Goal: Feedback & Contribution: Contribute content

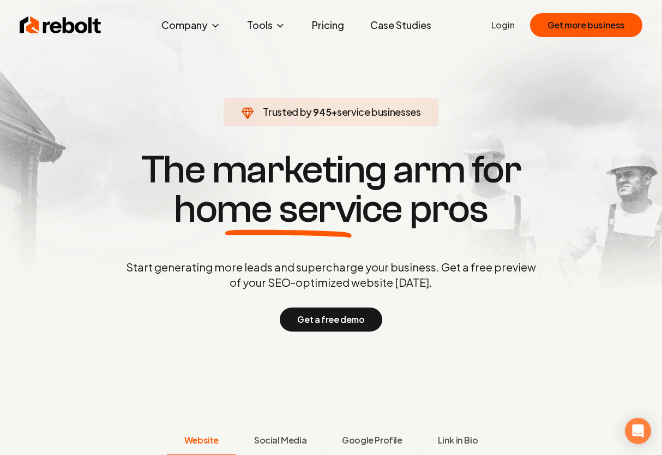
click at [506, 26] on link "Login" at bounding box center [503, 25] width 23 height 13
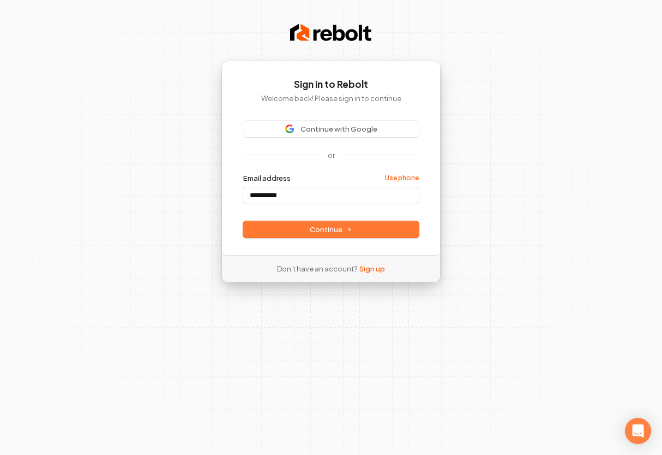
click at [326, 233] on span "Continue" at bounding box center [331, 229] width 43 height 10
click at [341, 231] on span "Continue" at bounding box center [331, 229] width 43 height 10
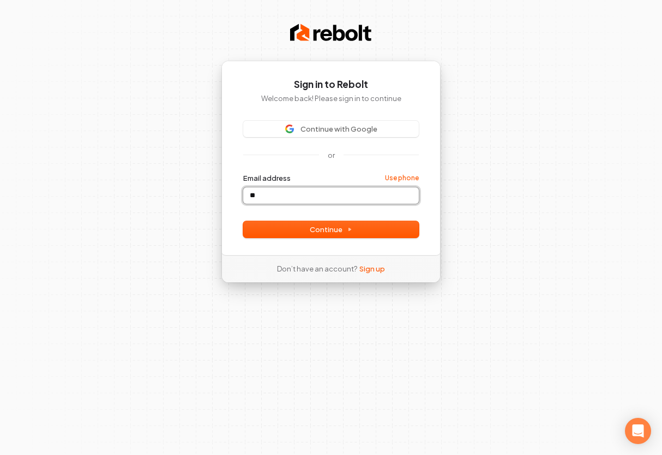
type input "*"
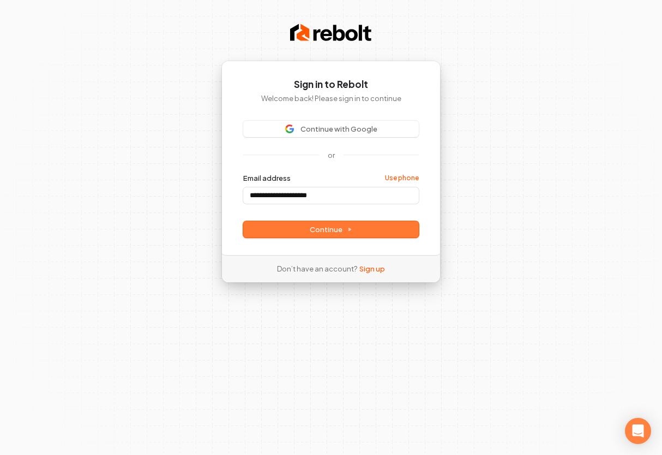
click at [366, 231] on button "Continue" at bounding box center [331, 229] width 176 height 16
type input "**********"
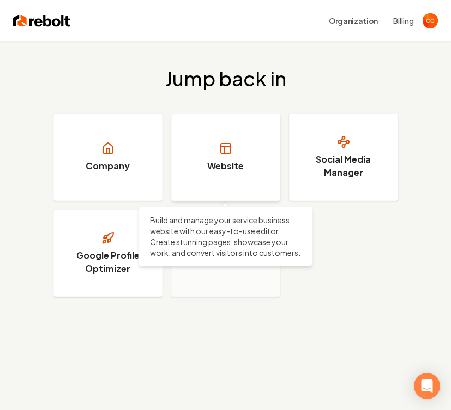
click at [253, 171] on link "Website" at bounding box center [225, 157] width 109 height 87
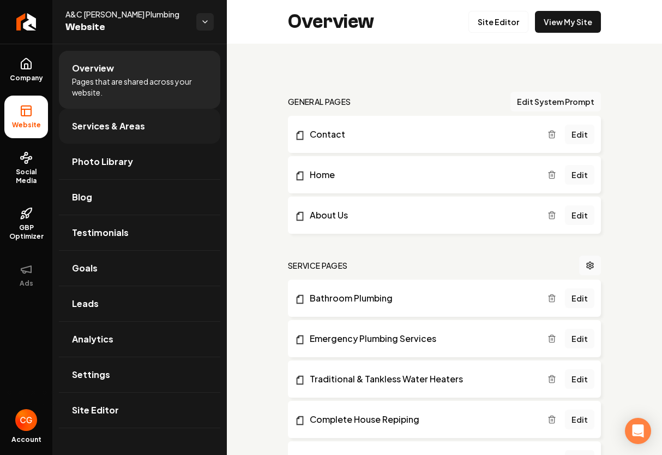
click at [114, 130] on span "Services & Areas" at bounding box center [108, 126] width 73 height 13
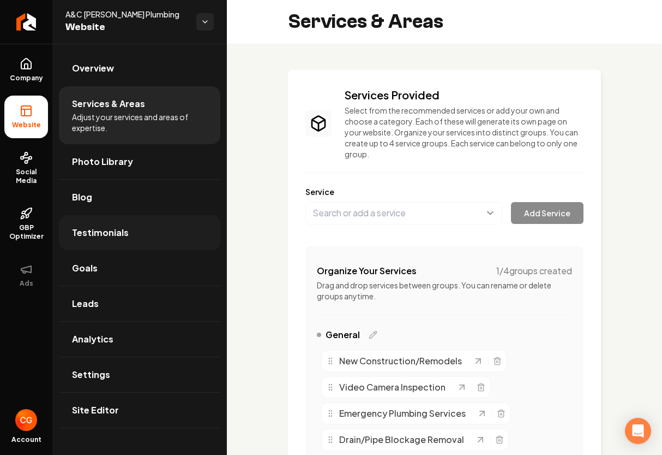
click at [115, 232] on span "Testimonials" at bounding box center [100, 232] width 57 height 13
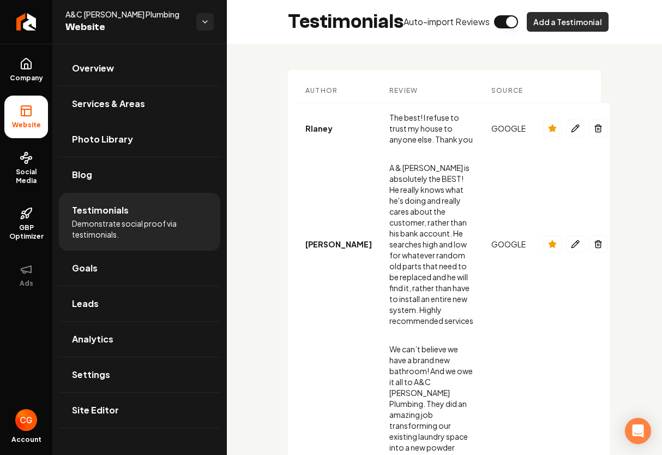
click at [451, 25] on button "Add a Testimonial" at bounding box center [568, 22] width 82 height 20
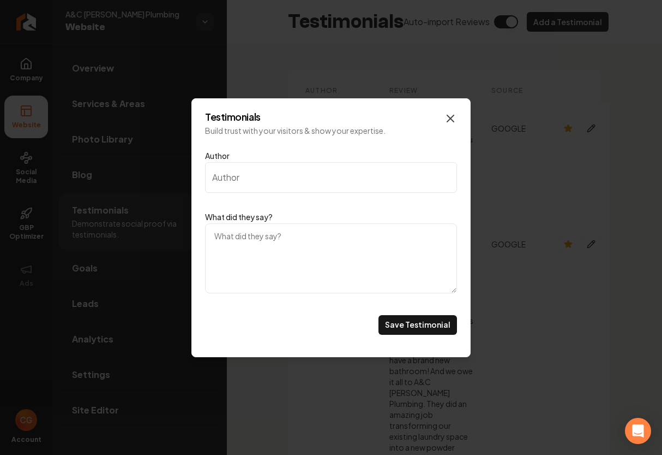
click at [450, 118] on icon "Main content area" at bounding box center [450, 118] width 7 height 7
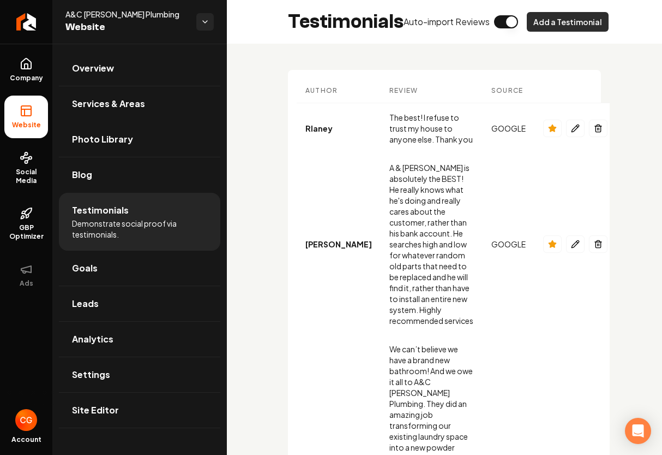
click at [451, 17] on button "Add a Testimonial" at bounding box center [568, 22] width 82 height 20
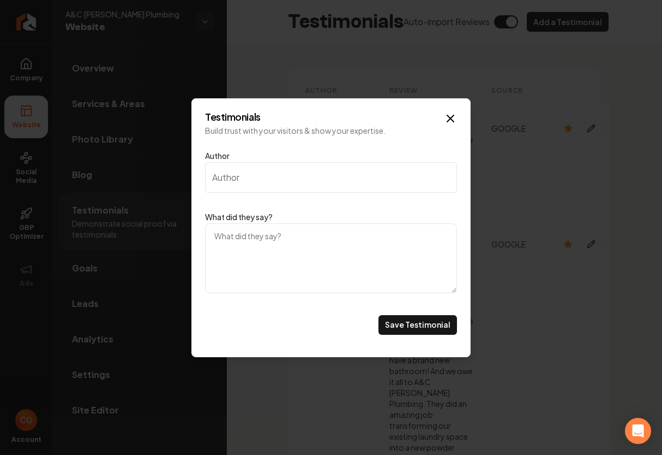
click at [242, 174] on input "Author" at bounding box center [331, 177] width 252 height 31
click at [241, 174] on input "Author" at bounding box center [331, 177] width 252 height 31
click at [241, 175] on input "Author" at bounding box center [331, 177] width 252 height 31
click at [223, 190] on input "Author" at bounding box center [331, 177] width 252 height 31
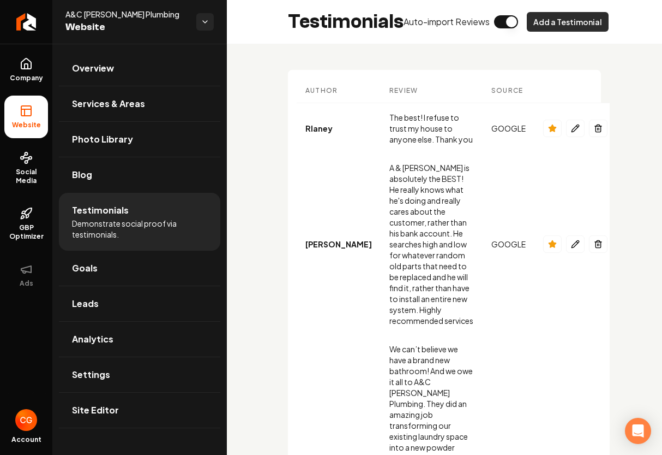
click at [451, 24] on button "Add a Testimonial" at bounding box center [568, 22] width 82 height 20
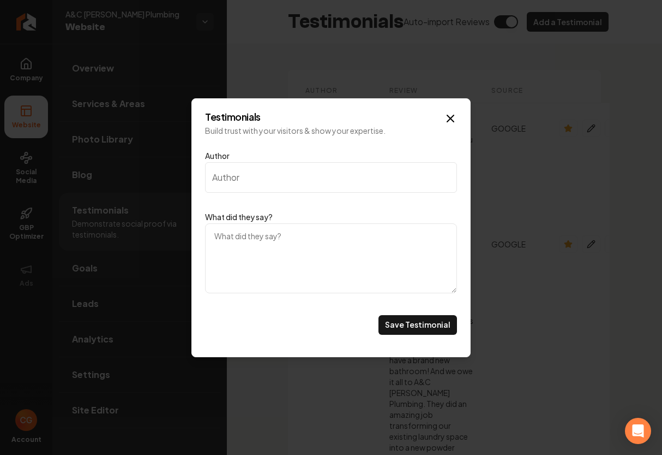
click at [255, 178] on input "Author" at bounding box center [331, 177] width 252 height 31
type input "[URL][DOMAIN_NAME][PERSON_NAME]"
click at [430, 328] on button "Save Testimonial" at bounding box center [418, 325] width 79 height 20
click at [451, 122] on icon "Main content area" at bounding box center [450, 118] width 13 height 13
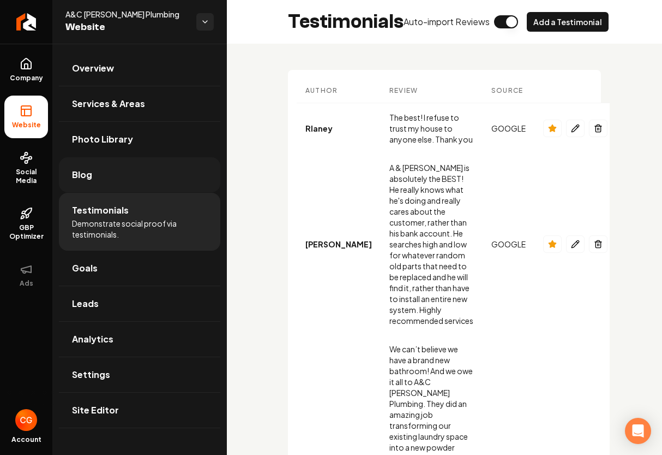
click at [86, 175] on span "Blog" at bounding box center [82, 174] width 20 height 13
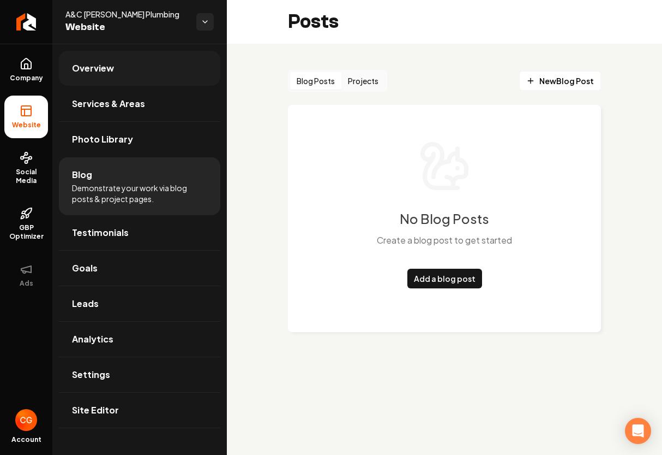
click at [97, 71] on span "Overview" at bounding box center [93, 68] width 42 height 13
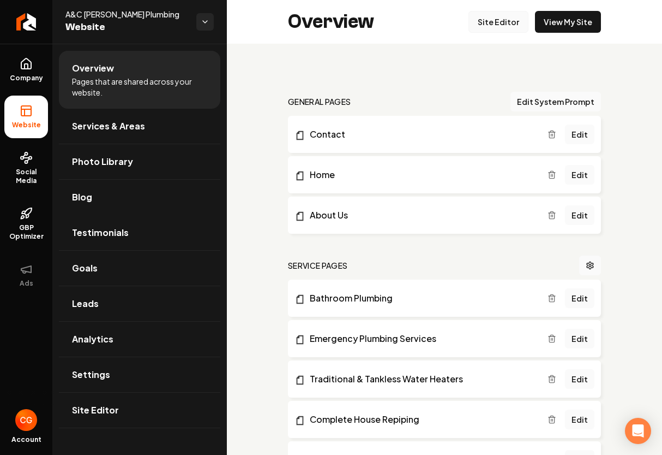
click at [451, 27] on link "Site Editor" at bounding box center [499, 22] width 60 height 22
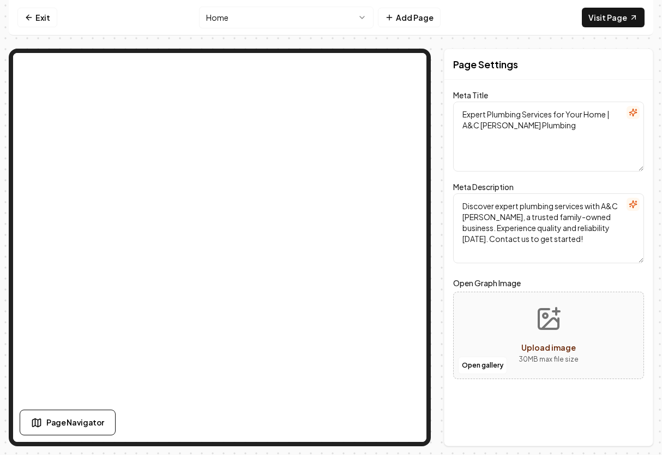
click at [363, 19] on html "Computer Required This feature is only available on a computer. Please switch t…" at bounding box center [331, 227] width 662 height 455
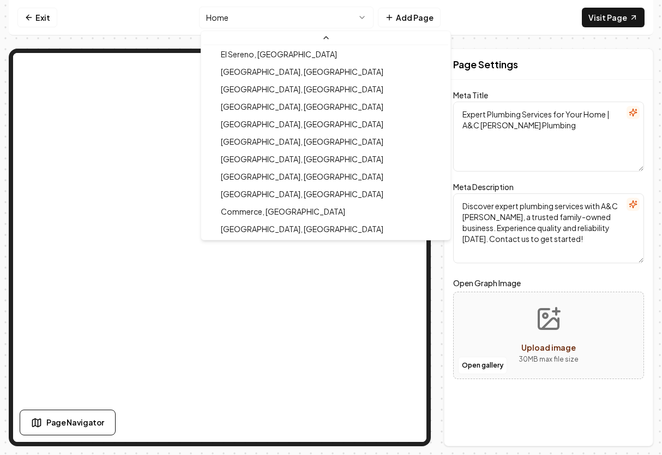
scroll to position [544, 0]
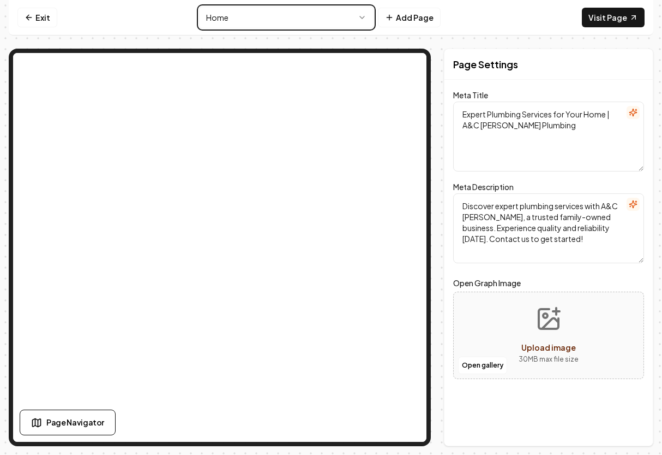
click at [366, 17] on html "Computer Required This feature is only available on a computer. Please switch t…" at bounding box center [331, 227] width 662 height 455
click at [390, 21] on icon at bounding box center [389, 17] width 9 height 9
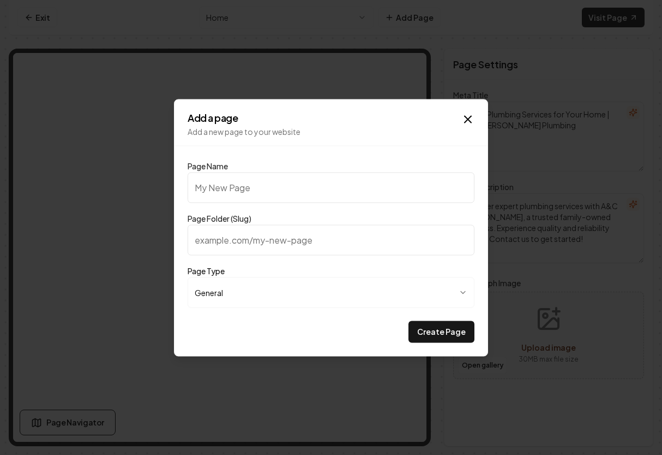
click at [229, 242] on input "Page Folder (Slug)" at bounding box center [331, 239] width 287 height 31
paste input "httpsclienthousecallprocomreviewsac-[PERSON_NAME]-plumbing225eb3a5-8f92-4833-8e…"
type input "httpsclienthousecallprocomreviewsac-[PERSON_NAME]-plumbing225eb3a5-8f92-4833-8e…"
click at [217, 191] on input "Page Name" at bounding box center [331, 187] width 287 height 31
type input "R"
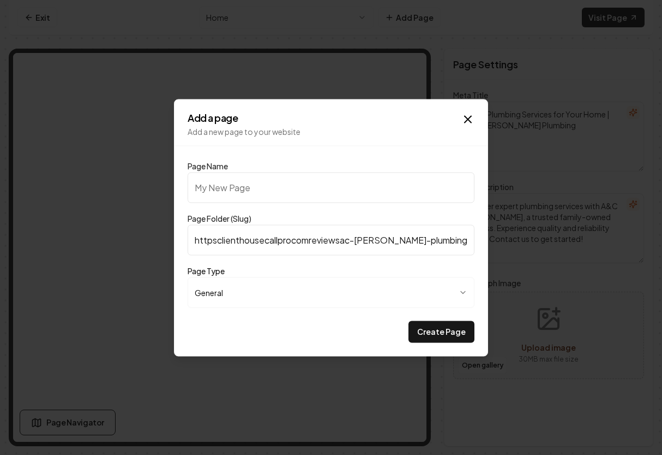
type input "r"
type input "R"
click at [451, 120] on icon "button" at bounding box center [468, 118] width 13 height 13
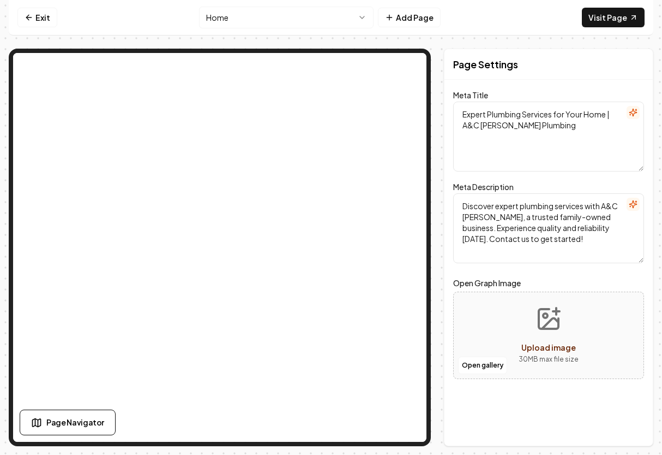
scroll to position [0, 0]
click at [365, 18] on html "Computer Required This feature is only available on a computer. Please switch t…" at bounding box center [331, 227] width 662 height 455
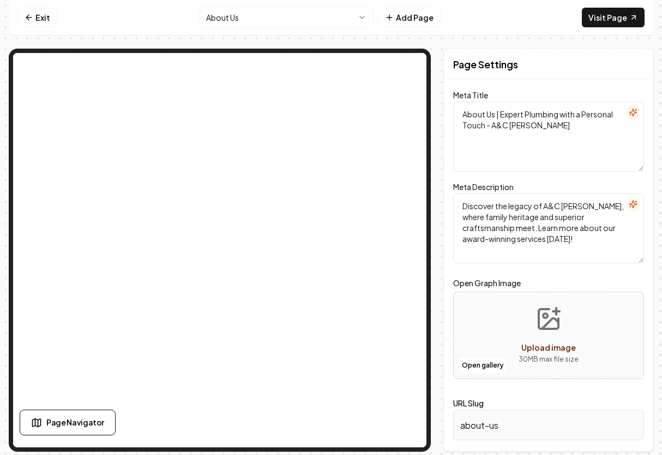
click at [363, 20] on html "Computer Required This feature is only available on a computer. Please switch t…" at bounding box center [331, 227] width 662 height 455
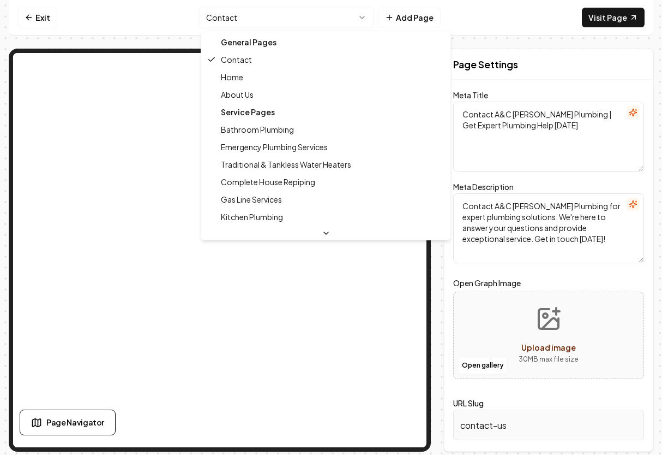
click at [363, 17] on html "Computer Required This feature is only available on a computer. Please switch t…" at bounding box center [331, 227] width 662 height 455
click at [259, 39] on div "General Pages" at bounding box center [326, 41] width 245 height 17
type textarea "About Us | Expert Plumbing with a Personal Touch - A&C [PERSON_NAME]"
type textarea "Discover the legacy of A&C [PERSON_NAME], where family heritage and superior cr…"
type input "about-us"
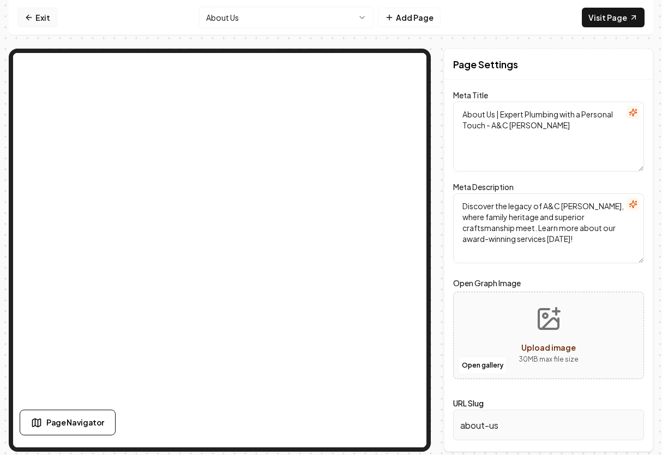
click at [39, 15] on link "Exit" at bounding box center [37, 18] width 40 height 20
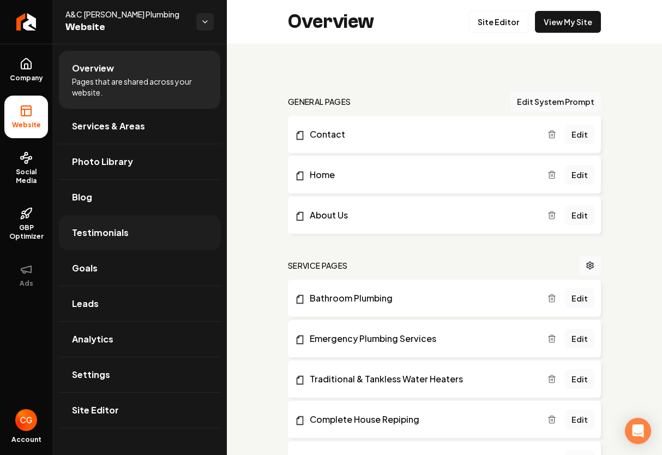
click at [128, 236] on link "Testimonials" at bounding box center [140, 232] width 162 height 35
click at [107, 233] on span "Testimonials" at bounding box center [100, 232] width 57 height 13
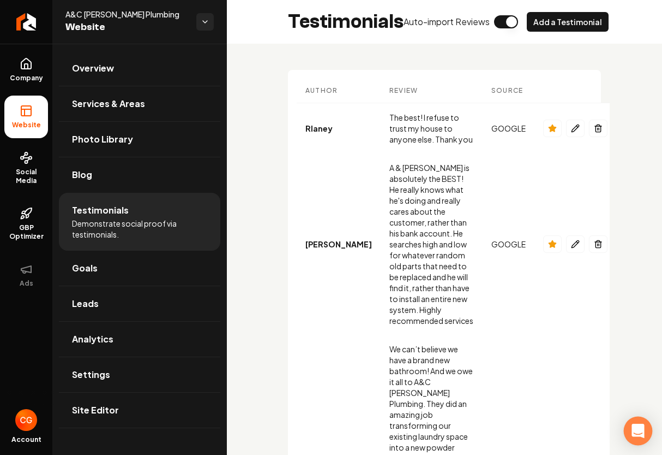
click at [451, 430] on icon "Open Intercom Messenger" at bounding box center [638, 430] width 13 height 14
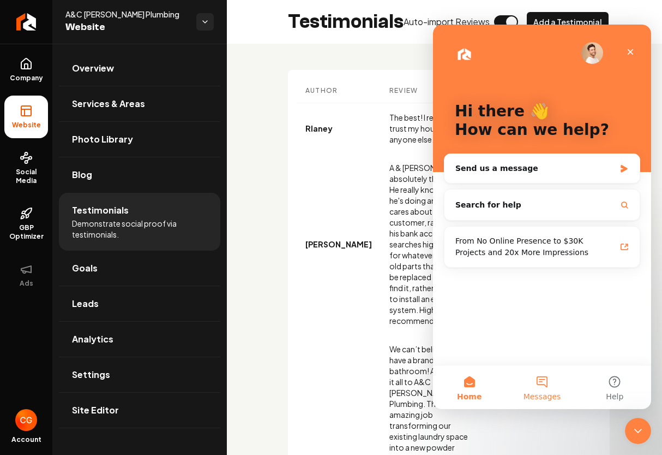
click at [451, 389] on button "Messages" at bounding box center [542, 387] width 73 height 44
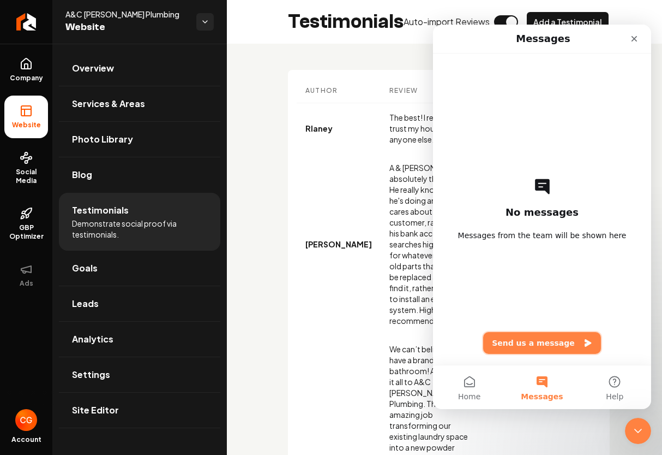
click at [451, 340] on button "Send us a message" at bounding box center [542, 343] width 118 height 22
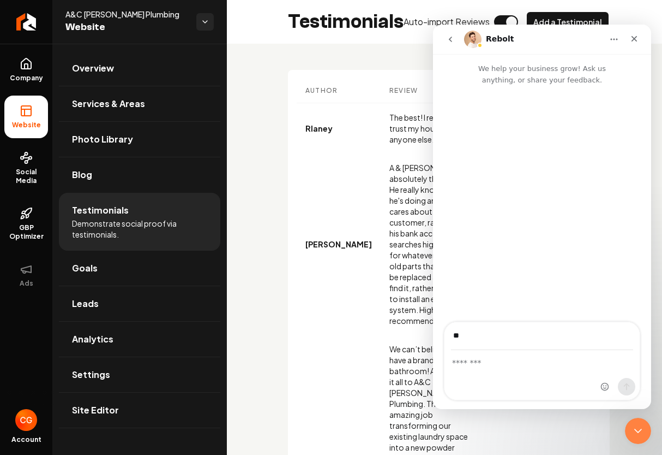
type input "*"
type input "**********"
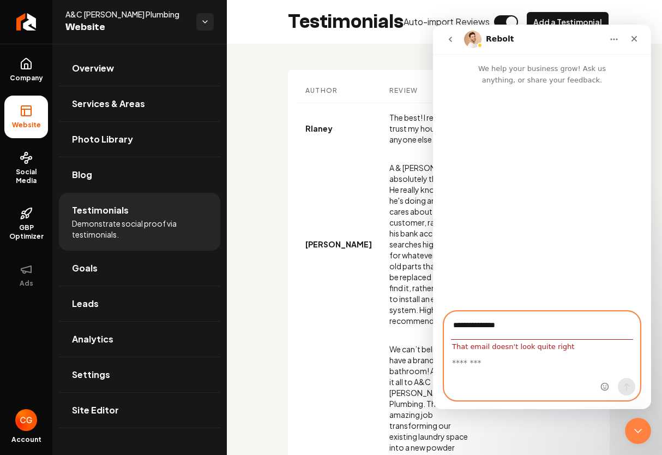
drag, startPoint x: 463, startPoint y: 369, endPoint x: 459, endPoint y: 361, distance: 8.5
click at [451, 361] on textarea "Message…" at bounding box center [542, 359] width 195 height 19
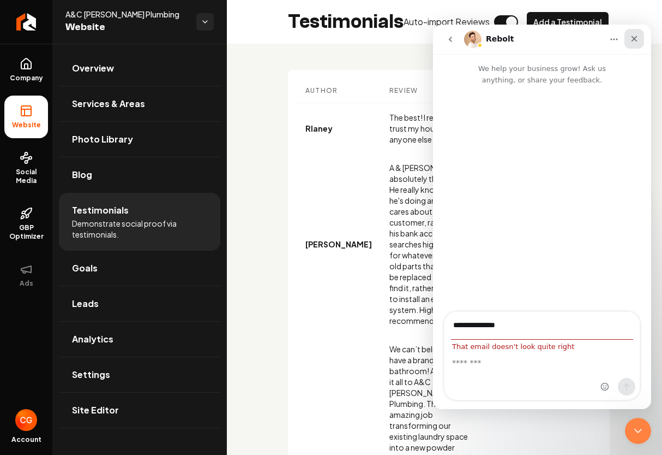
click at [451, 43] on div "Close" at bounding box center [635, 39] width 20 height 20
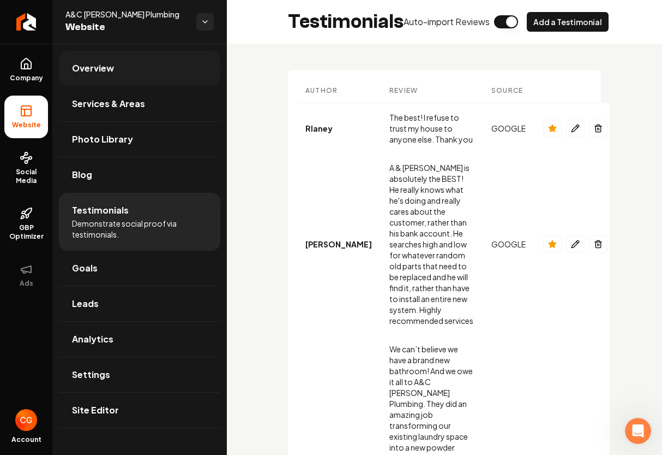
click at [124, 68] on link "Overview" at bounding box center [140, 68] width 162 height 35
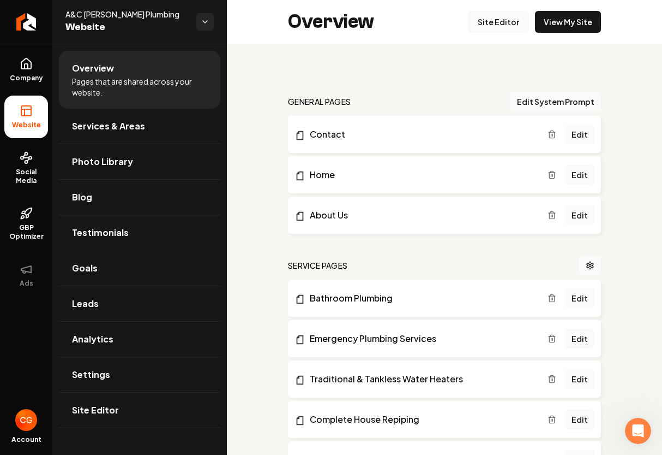
click at [451, 26] on link "Site Editor" at bounding box center [499, 22] width 60 height 22
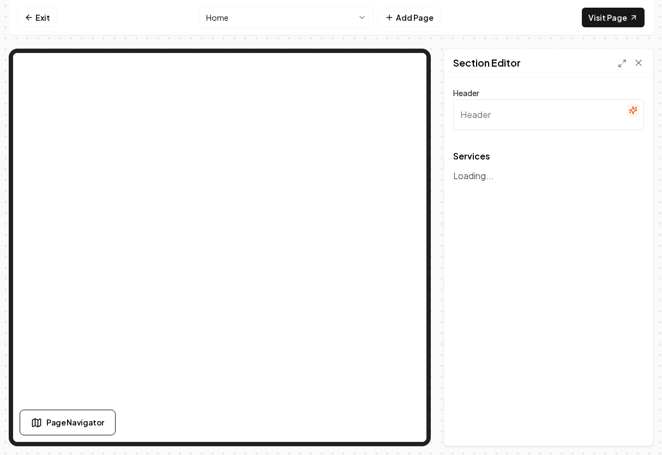
click at [451, 123] on input "Header" at bounding box center [548, 114] width 191 height 31
paste input "[URL][DOMAIN_NAME][PERSON_NAME]"
type input "Our Expert Plumbing Services"
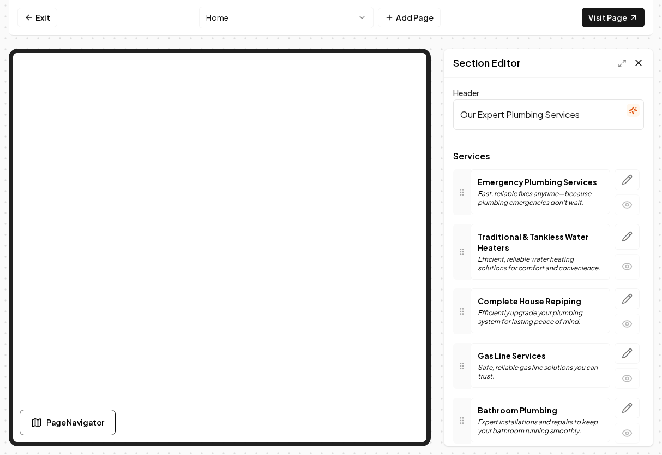
click at [451, 62] on icon at bounding box center [639, 62] width 11 height 11
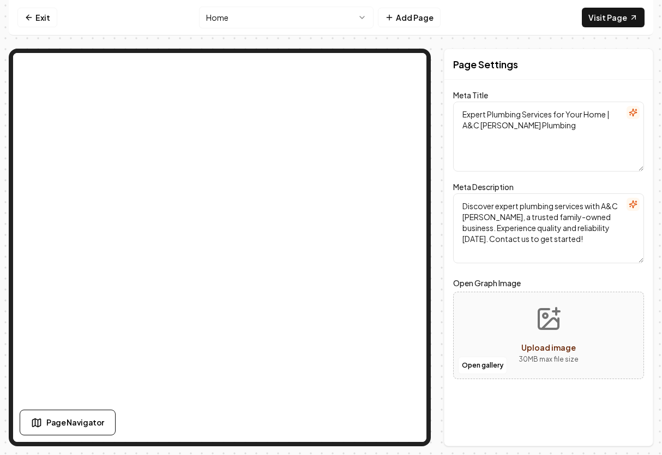
click at [361, 14] on html "Computer Required This feature is only available on a computer. Please switch t…" at bounding box center [331, 227] width 662 height 455
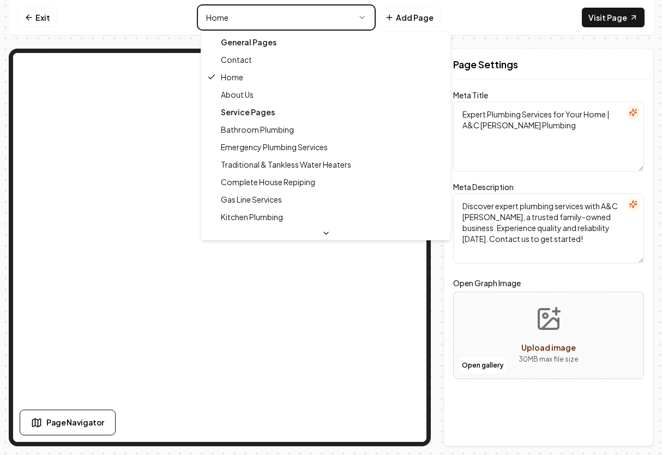
click at [409, 14] on html "Computer Required This feature is only available on a computer. Please switch t…" at bounding box center [331, 227] width 662 height 455
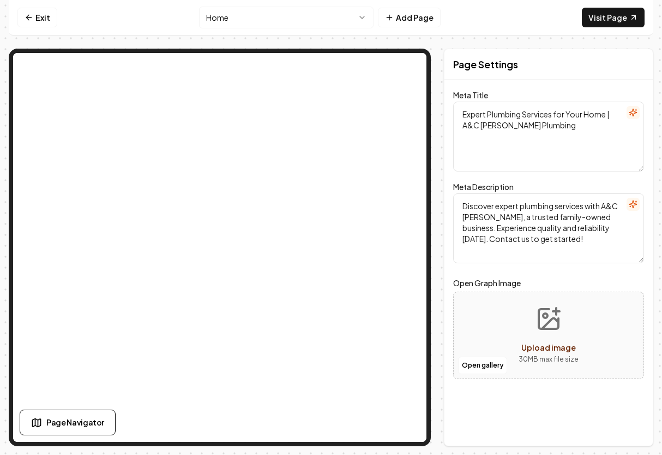
click at [409, 14] on button "Add Page" at bounding box center [409, 18] width 63 height 20
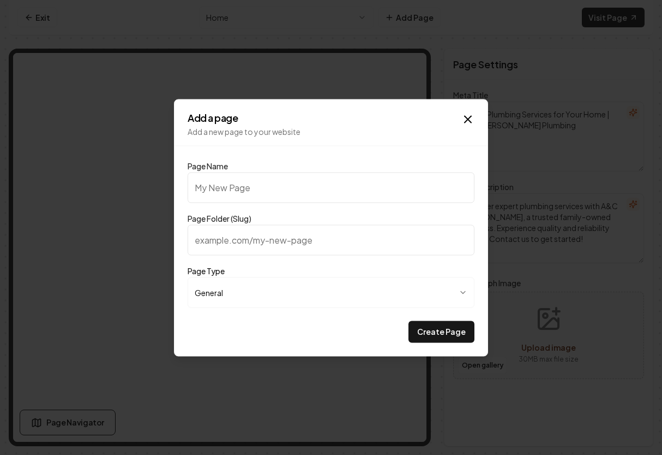
click at [212, 242] on input "Page Folder (Slug)" at bounding box center [331, 239] width 287 height 31
click at [210, 241] on input "Page Folder (Slug)" at bounding box center [331, 239] width 287 height 31
paste input "httpsclienthousecallprocomreviewsac-[PERSON_NAME]-plumbing225eb3a5-8f92-4833-8e…"
type input "httpsclienthousecallprocomreviewsac-[PERSON_NAME]-plumbing225eb3a5-8f92-4833-8e…"
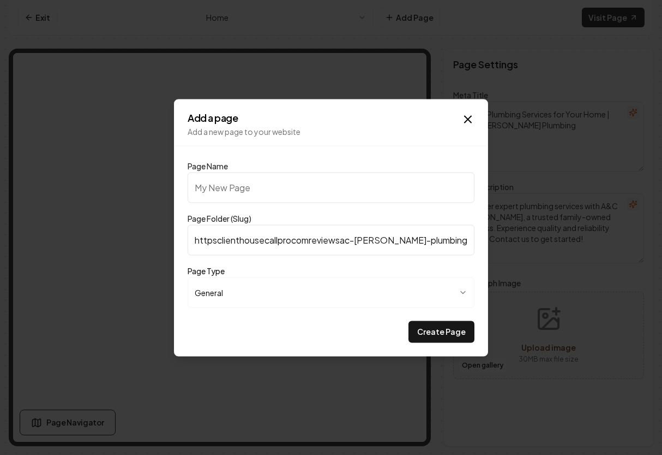
click at [451, 292] on icon "button" at bounding box center [463, 292] width 4 height 2
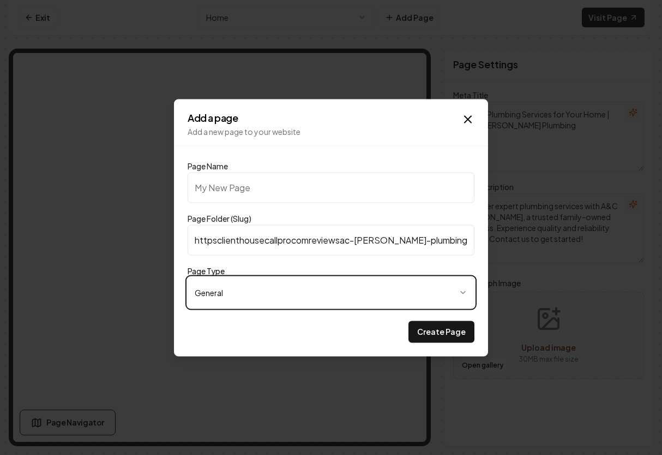
click at [451, 118] on body "**********" at bounding box center [331, 227] width 662 height 455
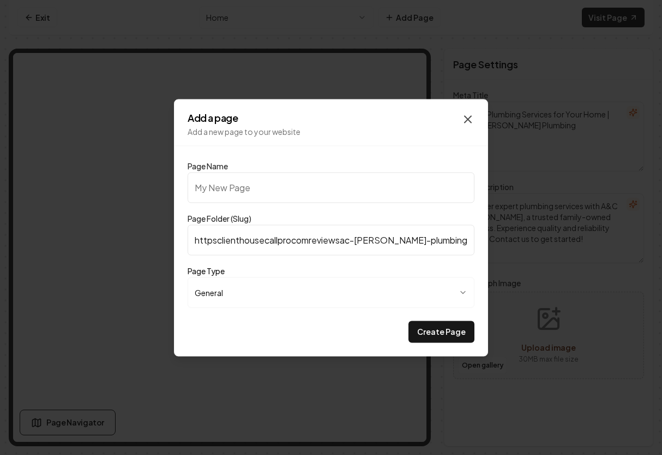
click at [451, 118] on icon "button" at bounding box center [468, 119] width 7 height 7
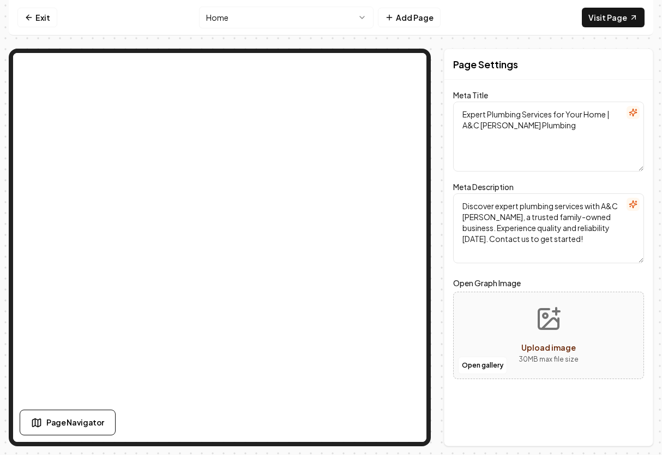
click at [366, 20] on html "Computer Required This feature is only available on a computer. Please switch t…" at bounding box center [331, 227] width 662 height 455
click at [451, 430] on html "Computer Required This feature is only available on a computer. Please switch t…" at bounding box center [331, 227] width 662 height 455
click at [451, 18] on link "Visit Page" at bounding box center [613, 18] width 63 height 20
click at [367, 17] on html "Computer Required This feature is only available on a computer. Please switch t…" at bounding box center [331, 227] width 662 height 455
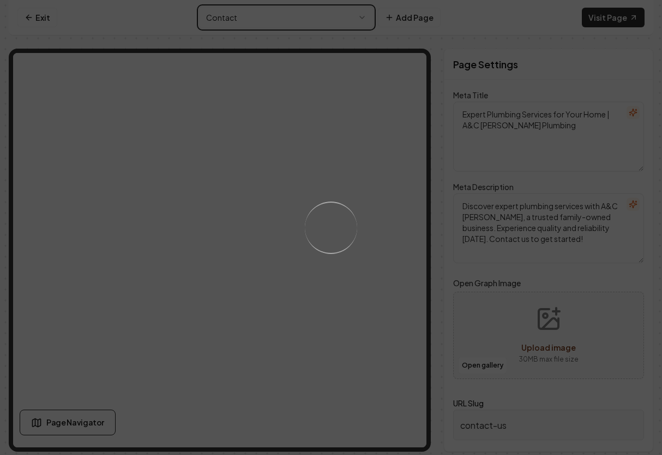
type textarea "Contact A&C [PERSON_NAME] Plumbing | Get Expert Plumbing Help [DATE]"
type textarea "Contact A&C [PERSON_NAME] Plumbing for expert plumbing solutions. We're here to…"
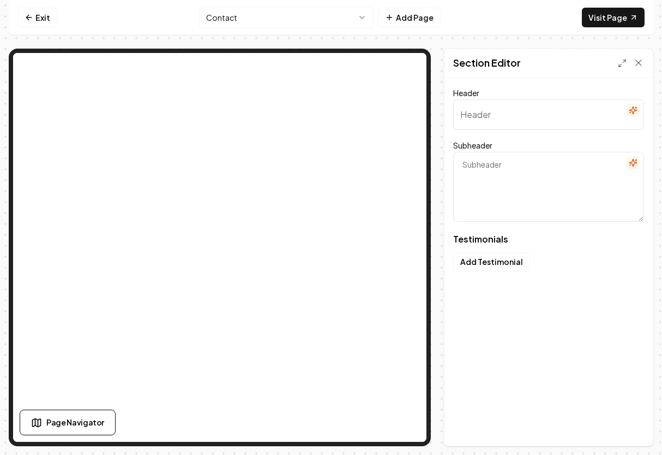
type input "Why people choose us"
type textarea "In their words, not ours"
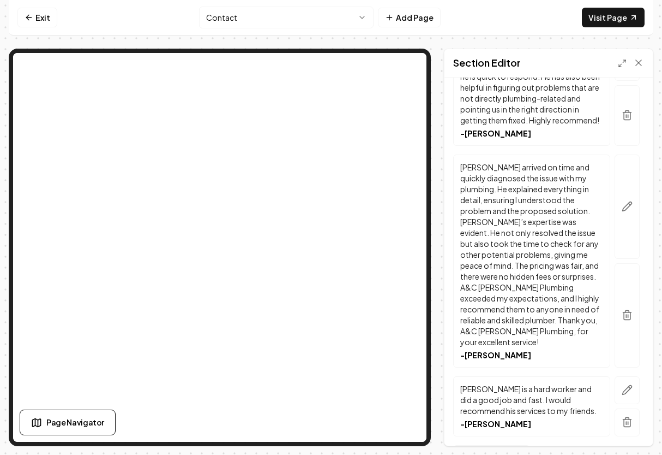
scroll to position [1291, 0]
click at [451, 430] on button "Add Testimonial" at bounding box center [491, 455] width 77 height 20
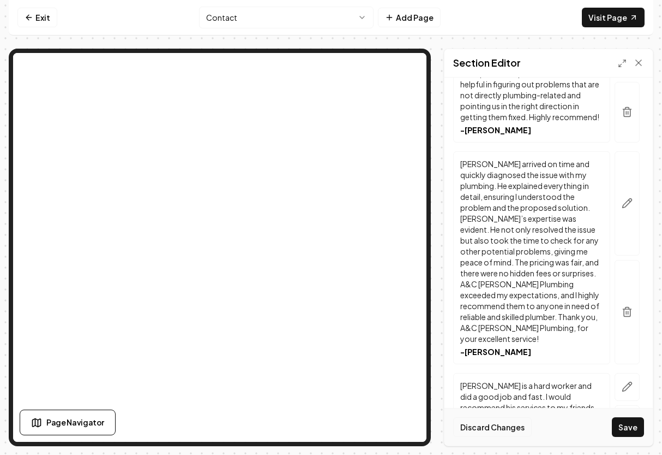
click at [451, 426] on button "Discard Changes" at bounding box center [492, 427] width 79 height 20
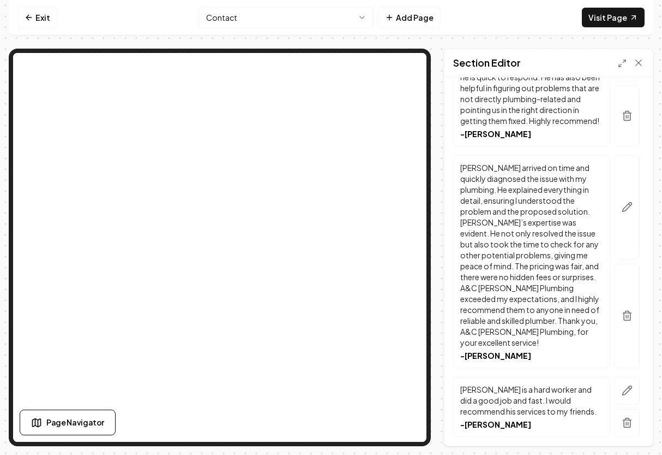
click at [451, 430] on button "Add Testimonial" at bounding box center [491, 455] width 77 height 20
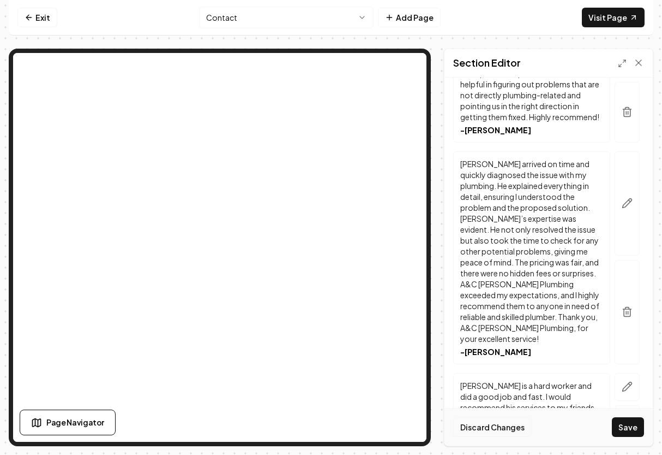
click at [451, 425] on button "Discard Changes" at bounding box center [492, 427] width 79 height 20
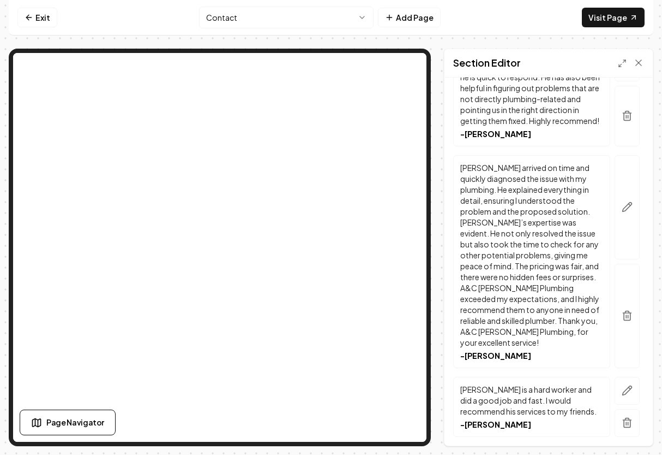
click at [451, 430] on button "Add Testimonial" at bounding box center [491, 455] width 77 height 20
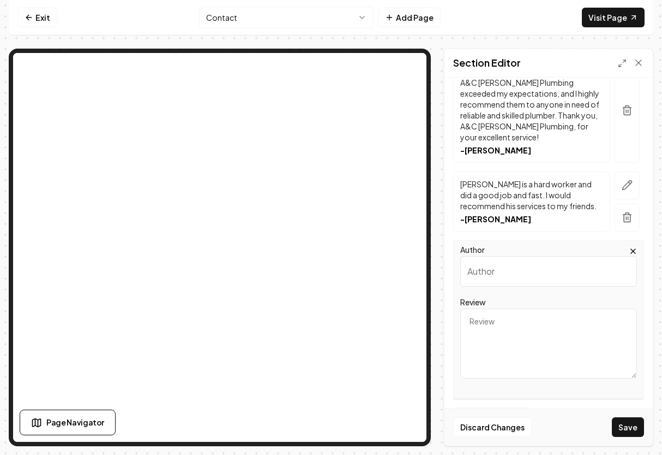
scroll to position [1496, 0]
click at [451, 309] on textarea "Review" at bounding box center [549, 344] width 177 height 70
paste textarea "[URL][DOMAIN_NAME][PERSON_NAME]"
type textarea "[URL][DOMAIN_NAME][PERSON_NAME]"
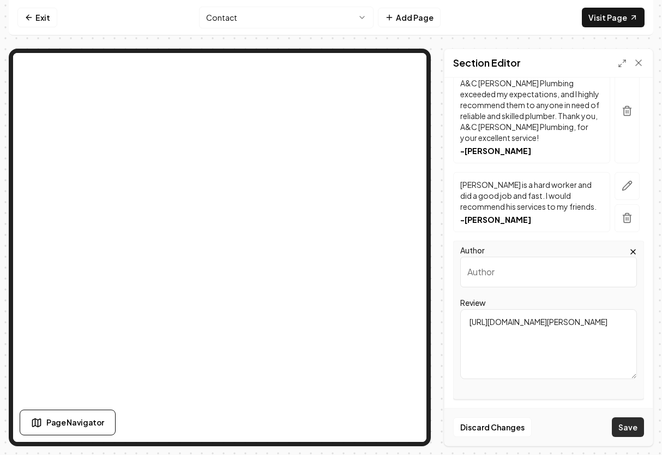
click at [451, 430] on button "Save" at bounding box center [628, 427] width 32 height 20
type input "Reviews"
click at [451, 427] on button "Save" at bounding box center [628, 427] width 32 height 20
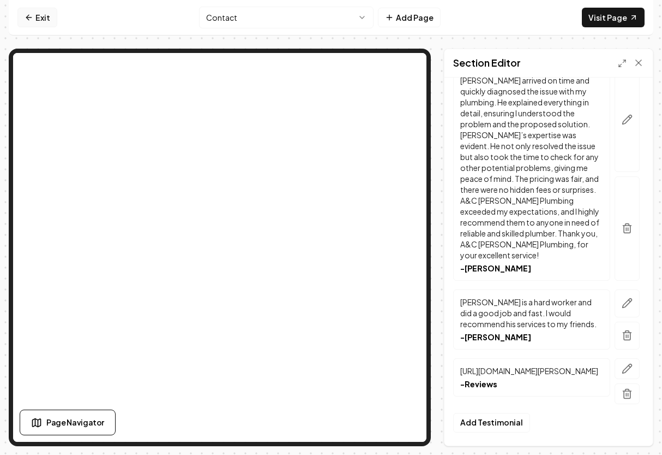
click at [35, 19] on link "Exit" at bounding box center [37, 18] width 40 height 20
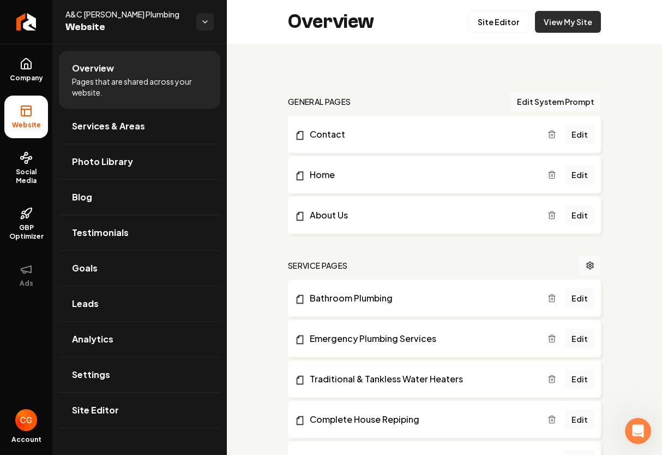
click at [451, 23] on link "View My Site" at bounding box center [568, 22] width 66 height 22
click at [451, 23] on link "Site Editor" at bounding box center [499, 22] width 60 height 22
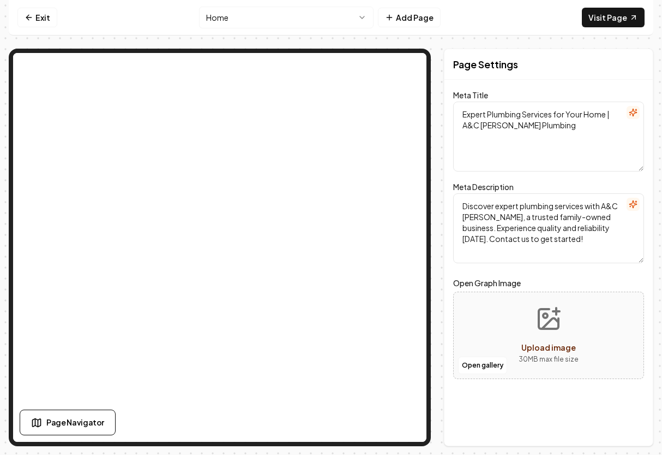
click at [362, 19] on html "Computer Required This feature is only available on a computer. Please switch t…" at bounding box center [331, 227] width 662 height 455
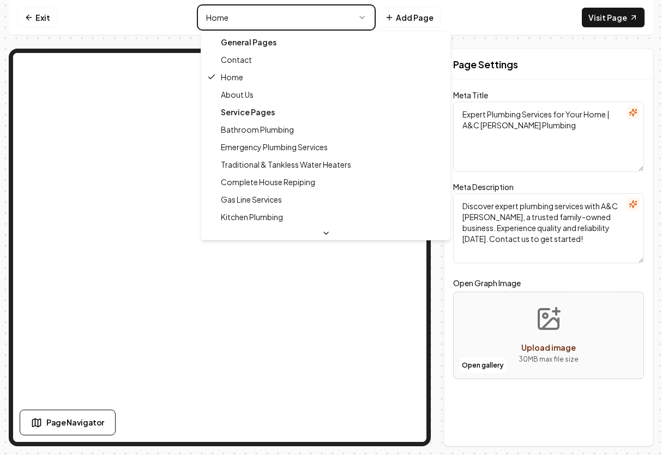
type textarea "About Us | Expert Plumbing with a Personal Touch - A&C [PERSON_NAME]"
type textarea "Discover the legacy of A&C [PERSON_NAME], where family heritage and superior cr…"
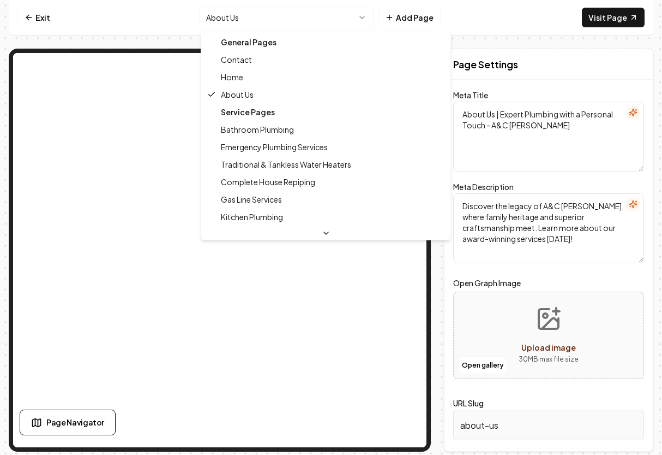
click at [366, 18] on html "Computer Required This feature is only available on a computer. Please switch t…" at bounding box center [331, 227] width 662 height 455
type textarea "Contact A&C [PERSON_NAME] Plumbing | Get Expert Plumbing Help [DATE]"
type textarea "Contact A&C [PERSON_NAME] Plumbing for expert plumbing solutions. We're here to…"
type input "contact-us"
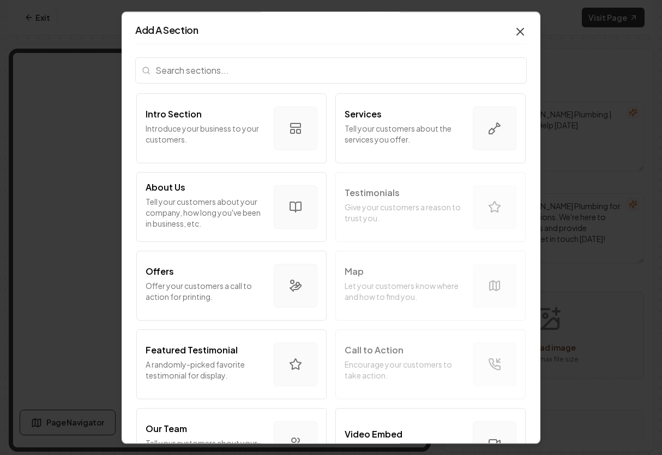
click at [451, 31] on icon "button" at bounding box center [520, 31] width 13 height 13
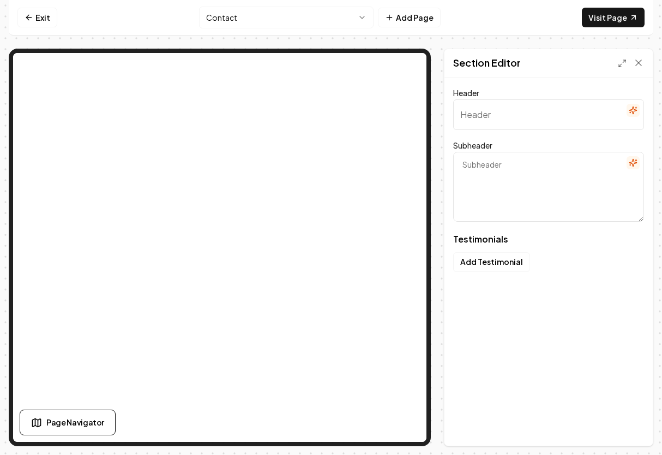
type input "Why people choose us"
type textarea "In their words, not ours"
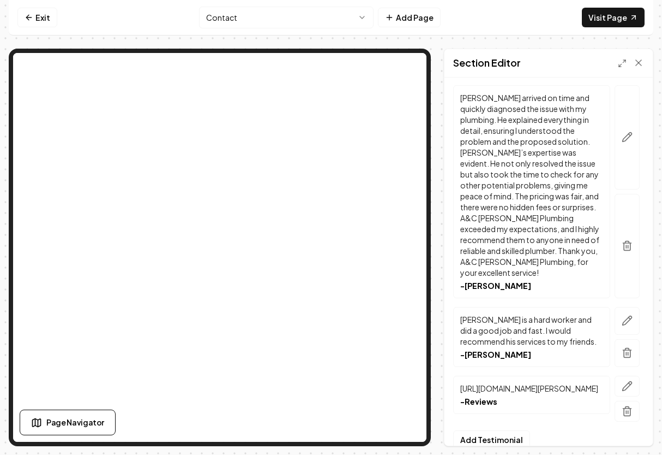
scroll to position [1360, 0]
click at [451, 384] on p "[URL][DOMAIN_NAME][PERSON_NAME]" at bounding box center [532, 389] width 143 height 11
click at [451, 397] on p "- Reviews" at bounding box center [532, 402] width 143 height 11
drag, startPoint x: 628, startPoint y: 357, endPoint x: 470, endPoint y: 360, distance: 158.3
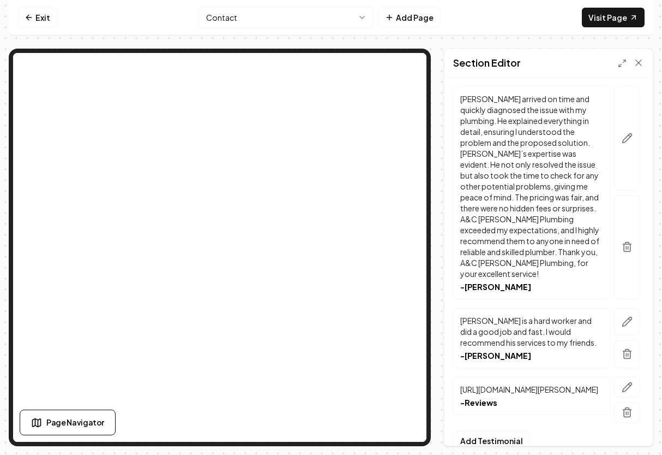
click at [451, 397] on p "- Reviews" at bounding box center [532, 402] width 143 height 11
click at [451, 430] on button "Add Testimonial" at bounding box center [491, 441] width 77 height 20
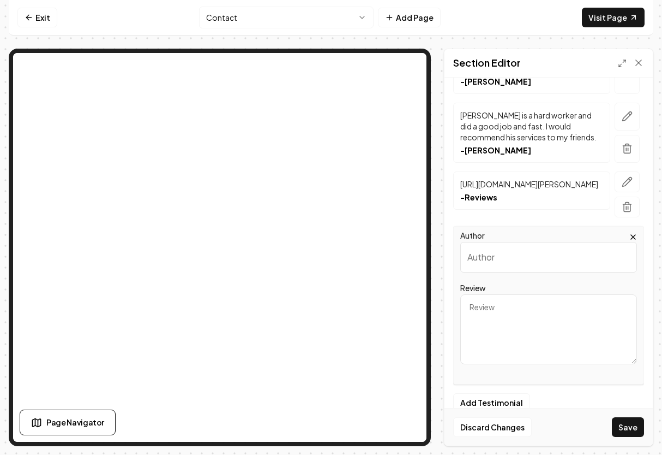
scroll to position [1565, 0]
click at [451, 233] on icon "button" at bounding box center [633, 237] width 9 height 9
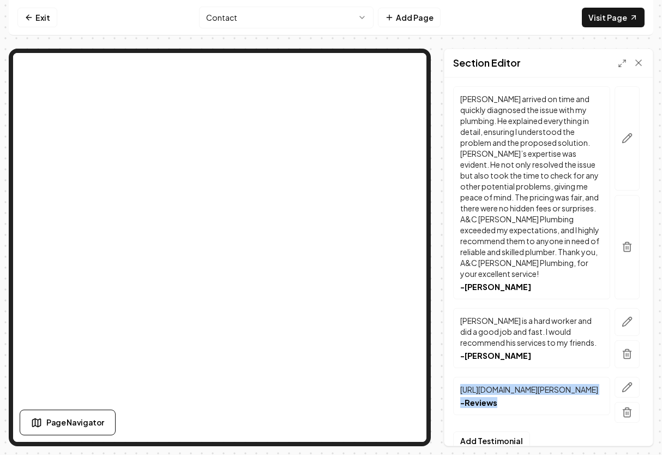
drag, startPoint x: 460, startPoint y: 359, endPoint x: 574, endPoint y: 404, distance: 122.7
click at [41, 14] on link "Exit" at bounding box center [37, 18] width 40 height 20
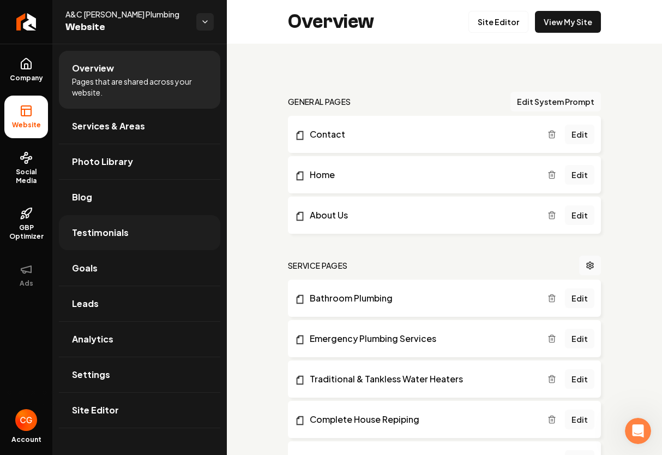
click at [127, 229] on link "Testimonials" at bounding box center [140, 232] width 162 height 35
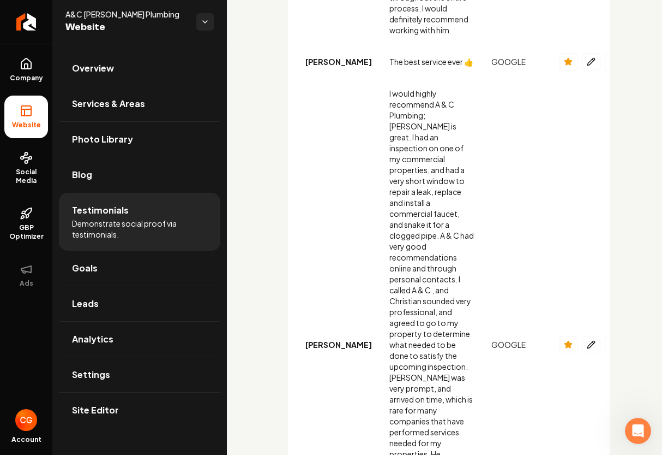
drag, startPoint x: 576, startPoint y: 393, endPoint x: 575, endPoint y: 410, distance: 16.4
drag, startPoint x: 356, startPoint y: 385, endPoint x: 387, endPoint y: 396, distance: 33.0
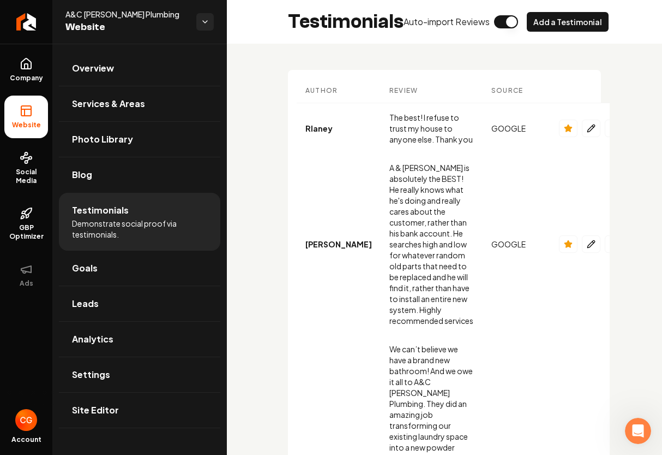
click at [26, 119] on li "Website" at bounding box center [26, 116] width 44 height 43
click at [99, 69] on span "Overview" at bounding box center [93, 68] width 42 height 13
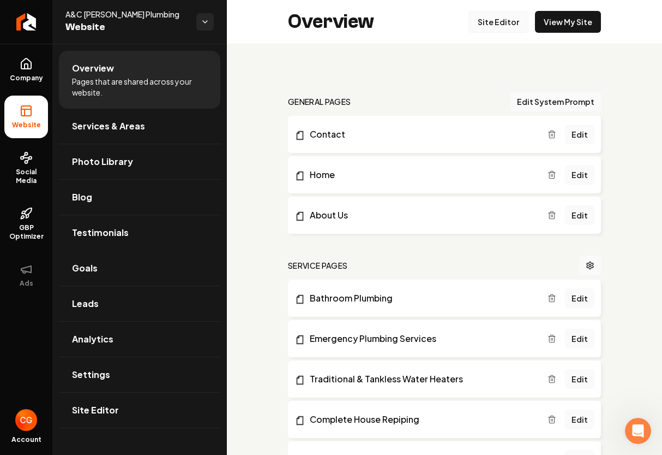
click at [451, 22] on link "Site Editor" at bounding box center [499, 22] width 60 height 22
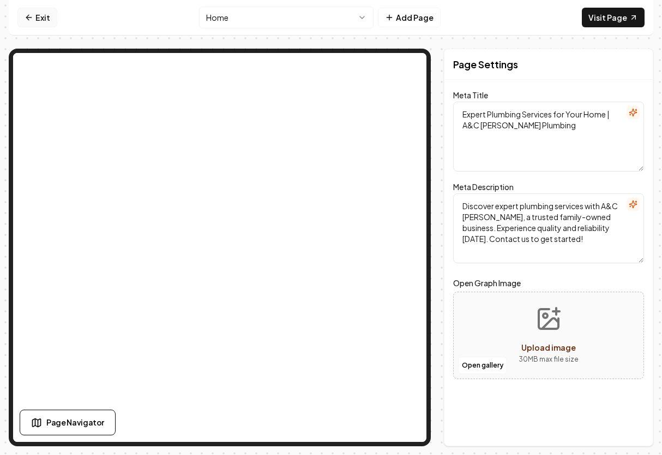
click at [46, 23] on link "Exit" at bounding box center [37, 18] width 40 height 20
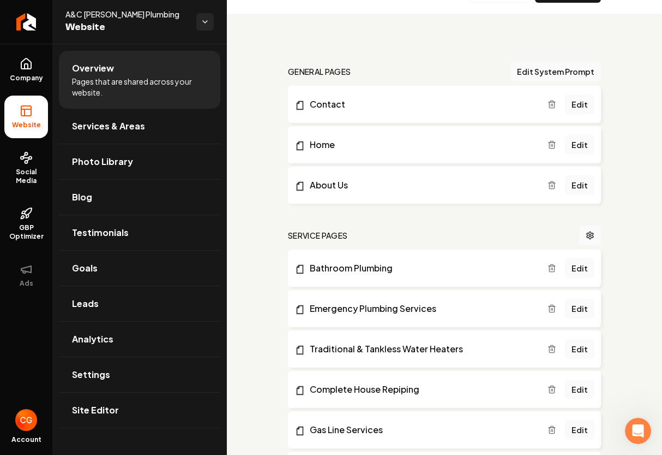
scroll to position [31, 0]
click at [423, 182] on link "About Us" at bounding box center [421, 184] width 253 height 13
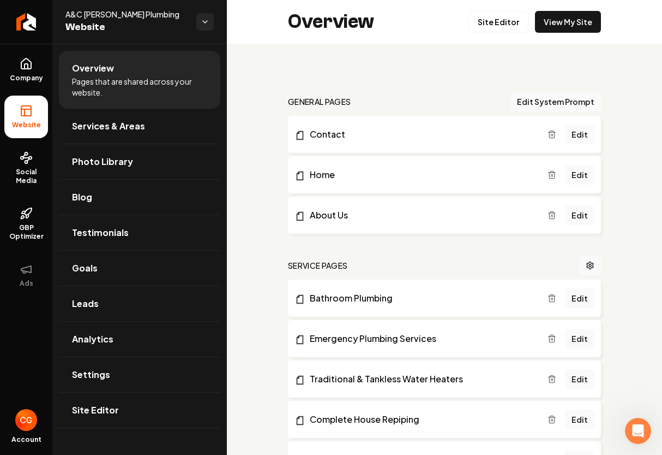
scroll to position [0, 0]
click at [451, 21] on link "Site Editor" at bounding box center [499, 22] width 60 height 22
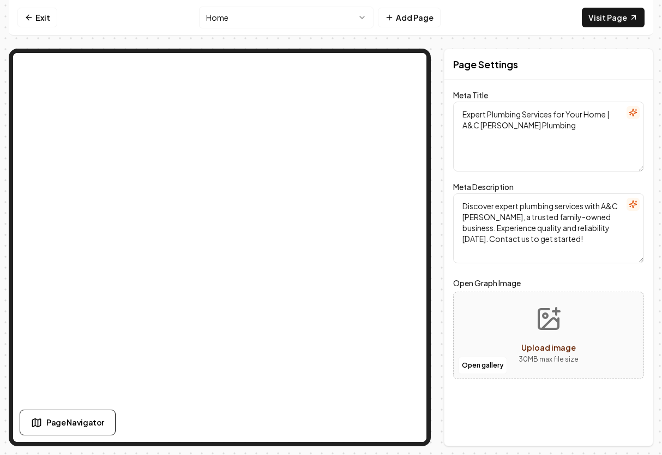
click at [362, 22] on html "Computer Required This feature is only available on a computer. Please switch t…" at bounding box center [331, 227] width 662 height 455
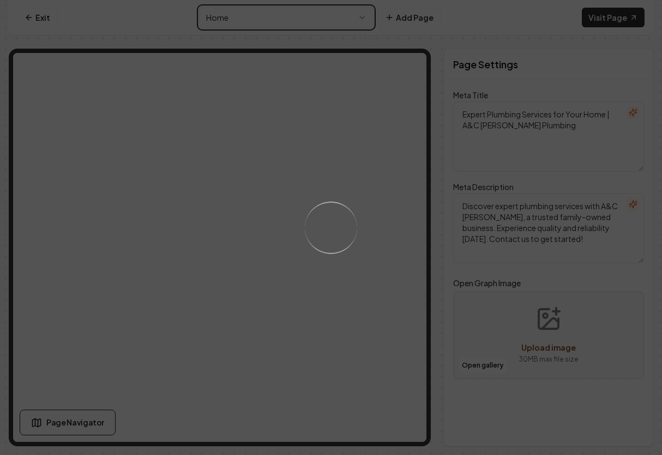
type textarea "About Us | Expert Plumbing with a Personal Touch - A&C [PERSON_NAME]"
type textarea "Discover the legacy of A&C [PERSON_NAME], where family heritage and superior cr…"
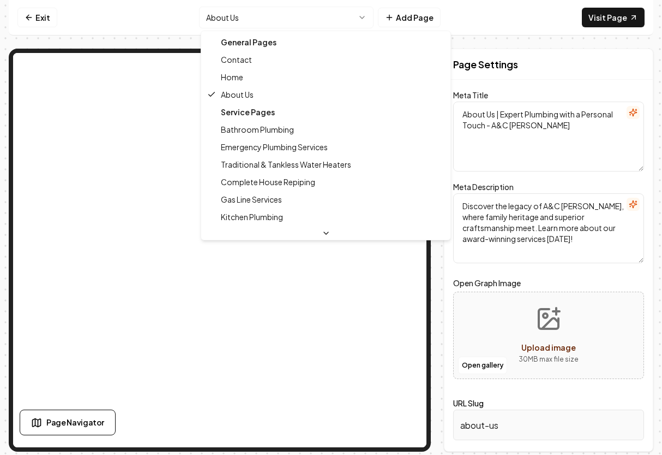
click at [365, 22] on html "Computer Required This feature is only available on a computer. Please switch t…" at bounding box center [331, 227] width 662 height 455
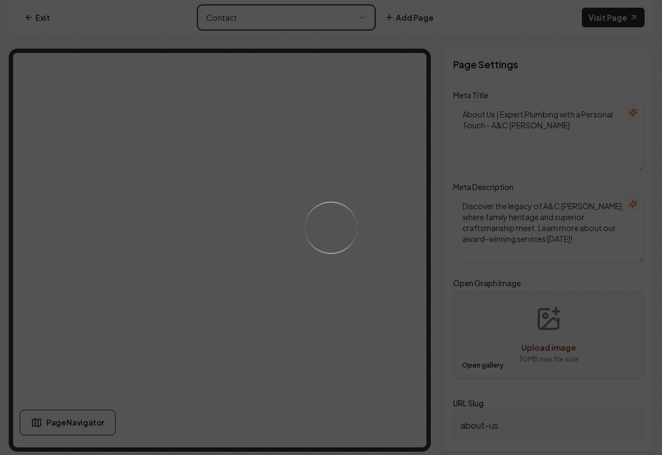
type textarea "Contact A&C [PERSON_NAME] Plumbing | Get Expert Plumbing Help [DATE]"
type textarea "Contact A&C [PERSON_NAME] Plumbing for expert plumbing solutions. We're here to…"
type input "contact-us"
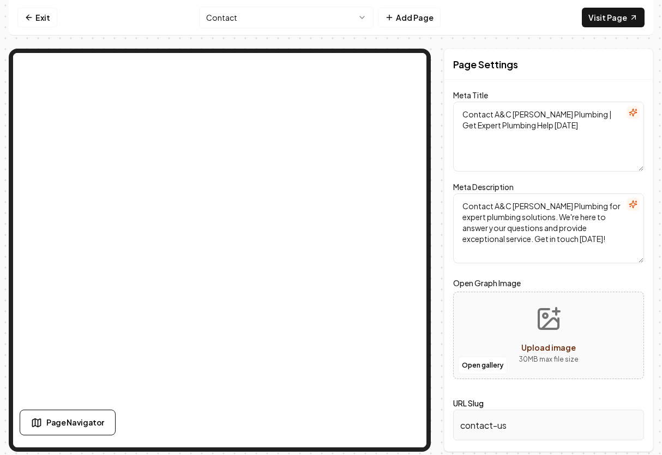
click at [233, 413] on div "Page Navigator" at bounding box center [177, 422] width 314 height 26
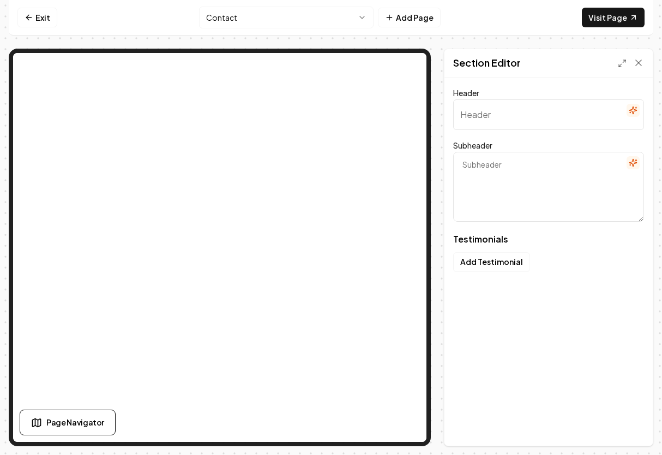
type input "Why people choose us"
type textarea "In their words, not ours"
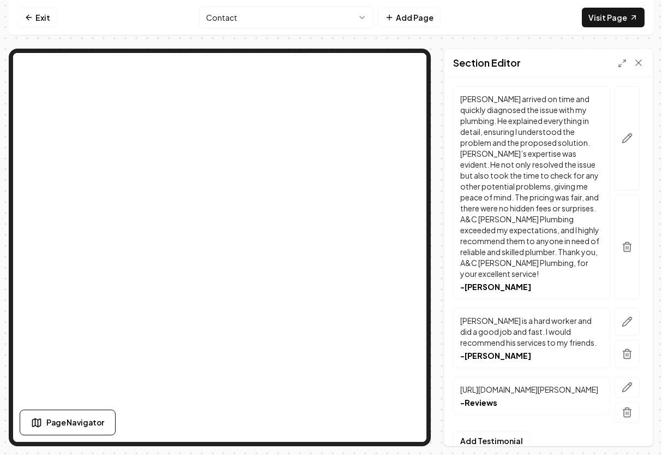
click at [419, 0] on nav "Exit Contact Add Page Visit Page" at bounding box center [331, 17] width 645 height 35
click at [451, 384] on p "[URL][DOMAIN_NAME][PERSON_NAME]" at bounding box center [532, 389] width 143 height 11
drag, startPoint x: 554, startPoint y: 377, endPoint x: 522, endPoint y: 380, distance: 32.4
click at [451, 384] on p "[URL][DOMAIN_NAME][PERSON_NAME]" at bounding box center [532, 389] width 143 height 11
drag, startPoint x: 465, startPoint y: 363, endPoint x: 476, endPoint y: 383, distance: 23.0
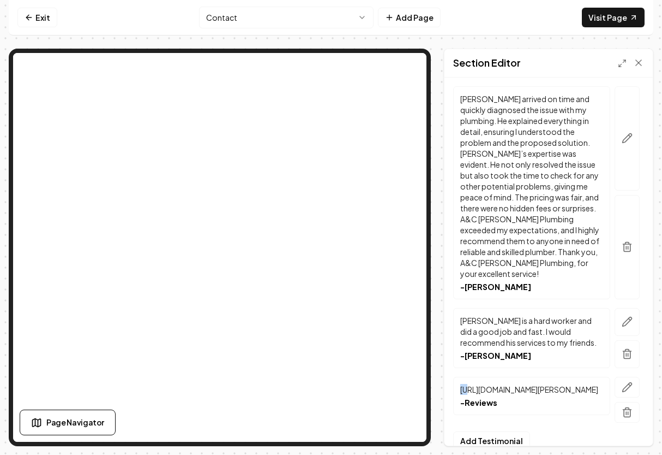
drag, startPoint x: 459, startPoint y: 361, endPoint x: 468, endPoint y: 360, distance: 9.3
click at [451, 377] on div "[URL][DOMAIN_NAME][PERSON_NAME] - Reviews" at bounding box center [531, 396] width 157 height 38
click at [451, 384] on p "[URL][DOMAIN_NAME][PERSON_NAME]" at bounding box center [532, 389] width 143 height 11
click at [451, 377] on div "[URL][DOMAIN_NAME][PERSON_NAME] - Reviews" at bounding box center [531, 396] width 157 height 38
drag, startPoint x: 456, startPoint y: 354, endPoint x: 518, endPoint y: 384, distance: 69.1
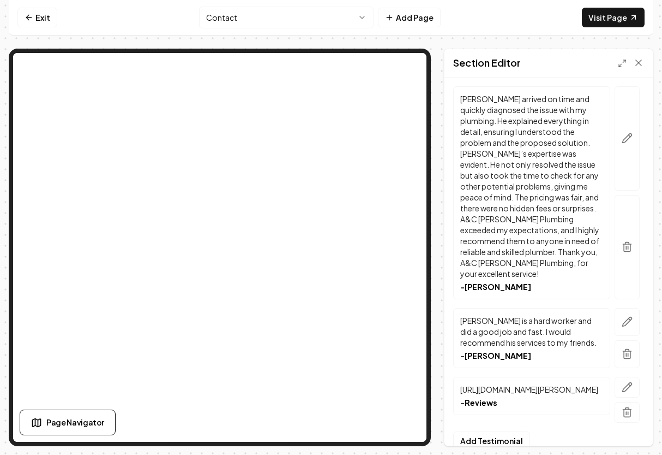
click at [451, 384] on div "[URL][DOMAIN_NAME][PERSON_NAME] - Reviews" at bounding box center [531, 396] width 157 height 38
click at [451, 430] on div "Header Why people choose us Subheader In their words, not ours Testimonials The…" at bounding box center [549, 261] width 208 height 368
click at [451, 17] on link "Visit Page" at bounding box center [613, 18] width 63 height 20
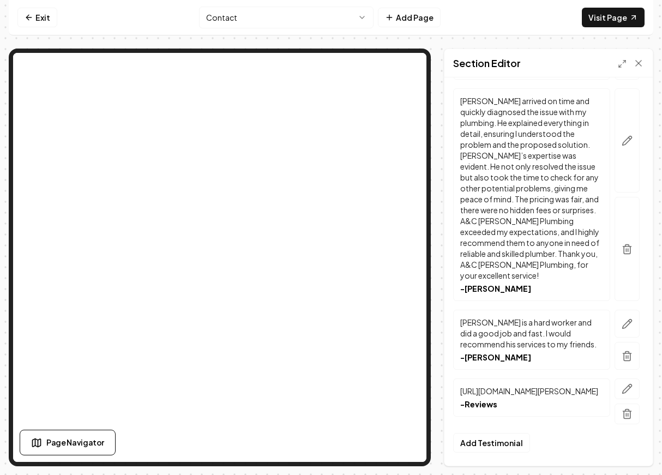
scroll to position [1339, 0]
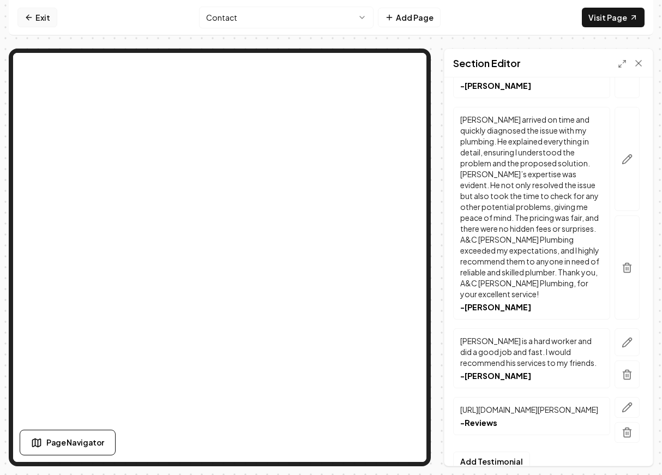
click at [25, 17] on icon at bounding box center [29, 17] width 9 height 9
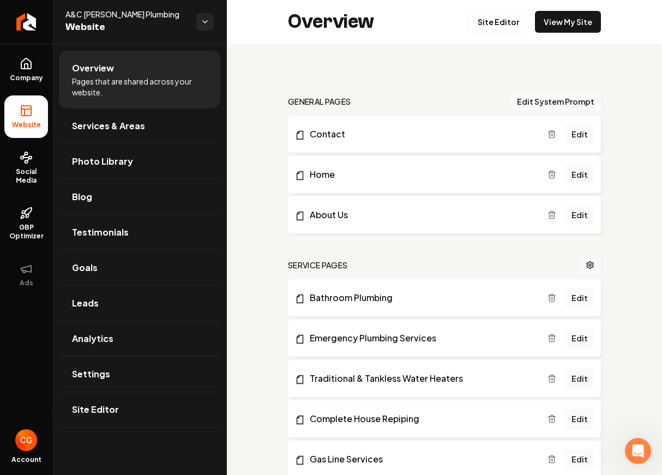
click at [345, 20] on h2 "Overview" at bounding box center [331, 22] width 86 height 22
click at [28, 291] on button "Ads" at bounding box center [26, 275] width 44 height 43
click at [30, 273] on icon at bounding box center [26, 268] width 13 height 13
click at [26, 236] on span "GBP Optimizer" at bounding box center [26, 231] width 44 height 17
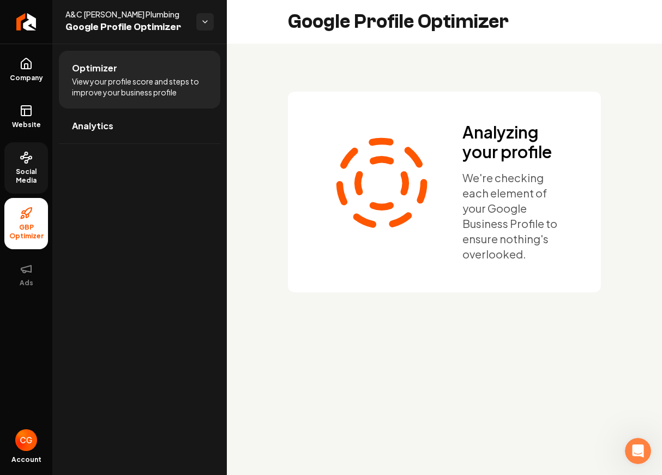
click at [30, 169] on span "Social Media" at bounding box center [26, 176] width 44 height 17
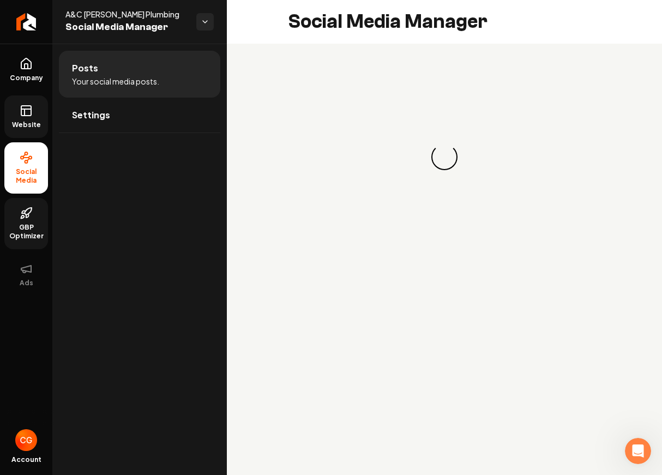
click at [28, 117] on link "Website" at bounding box center [26, 116] width 44 height 43
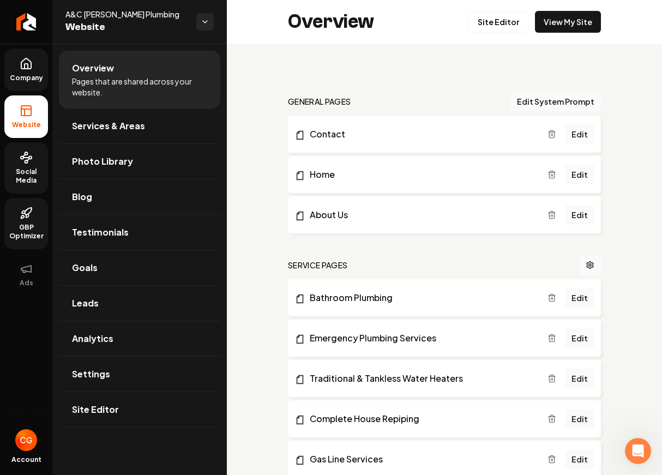
click at [29, 85] on link "Company" at bounding box center [26, 70] width 44 height 43
